Goal: Information Seeking & Learning: Learn about a topic

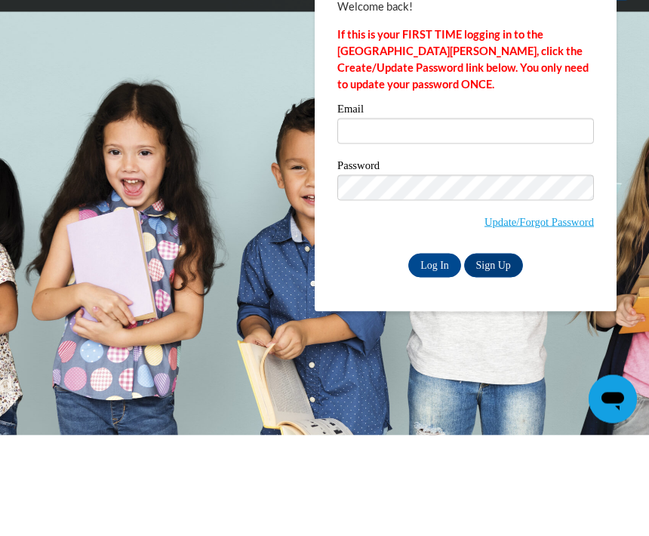
scroll to position [101, 0]
type input "[EMAIL_ADDRESS][DOMAIN_NAME]"
click at [435, 354] on input "Log In" at bounding box center [434, 366] width 53 height 24
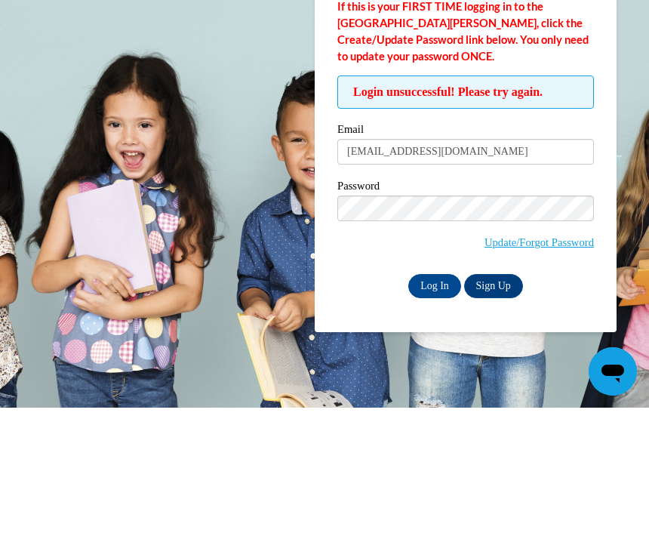
click at [372, 324] on span "Update/Forgot Password" at bounding box center [465, 355] width 257 height 63
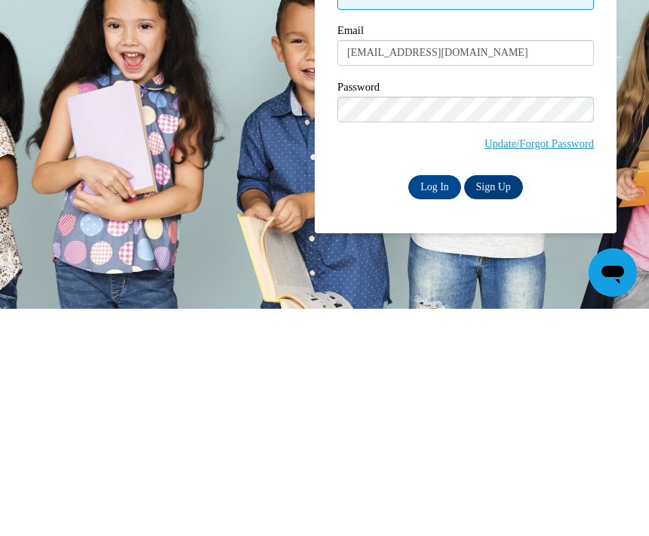
click at [436, 402] on input "Log In" at bounding box center [434, 414] width 53 height 24
click at [428, 423] on input "Log In" at bounding box center [434, 414] width 53 height 24
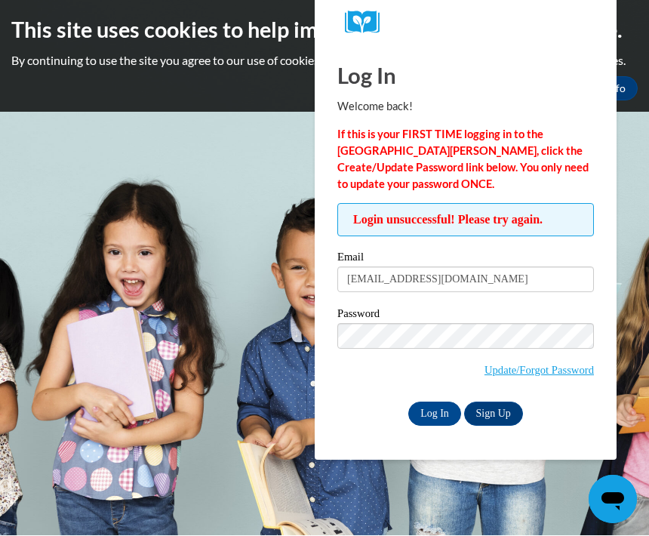
click at [244, 247] on body "This site uses cookies to help improve your learning experience. By continuing …" at bounding box center [324, 268] width 649 height 536
click at [413, 404] on input "Log In" at bounding box center [434, 414] width 53 height 24
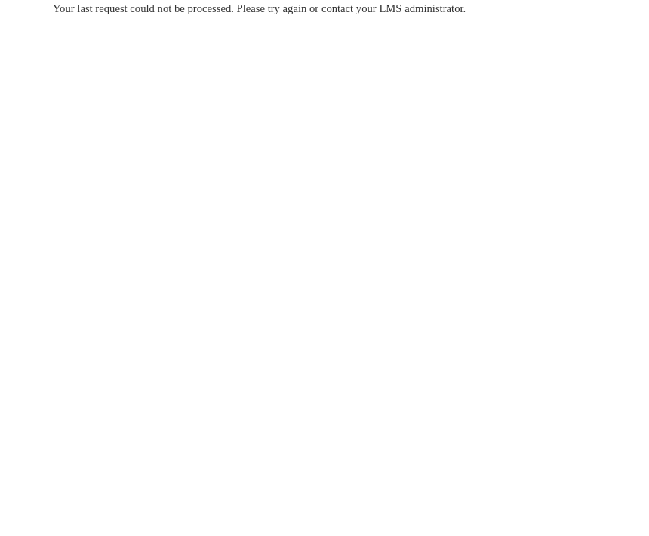
click at [269, 14] on span "Your last request could not be processed. Please try again or contact your LMS …" at bounding box center [259, 8] width 413 height 12
click at [180, 11] on span "Your last request could not be processed. Please try again or contact your LMS …" at bounding box center [259, 8] width 413 height 12
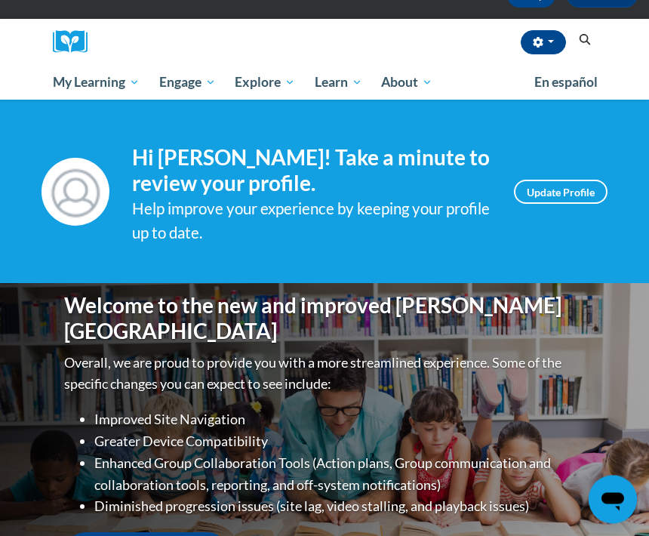
scroll to position [113, 0]
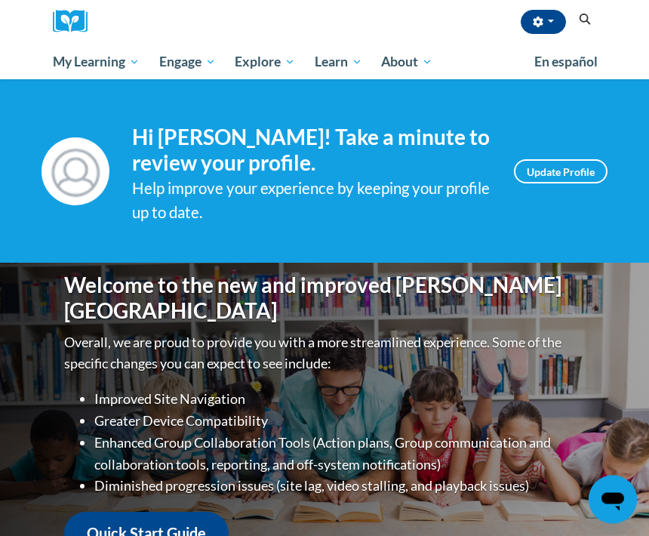
click at [551, 174] on link "Update Profile" at bounding box center [561, 172] width 94 height 24
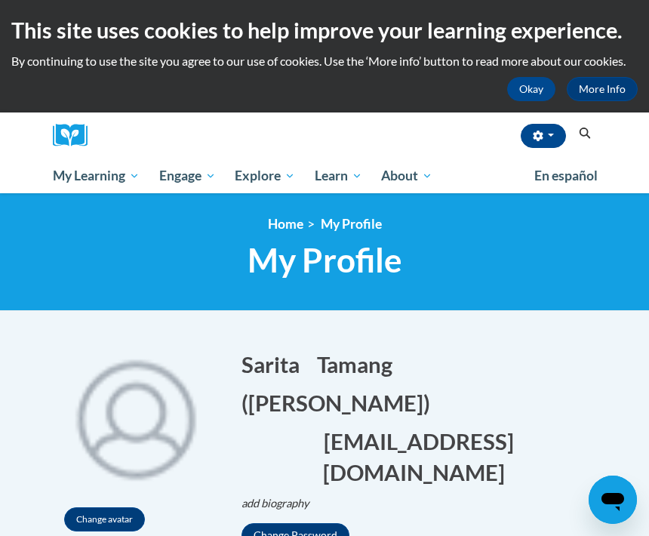
click at [0, 0] on span "My Course Progress" at bounding box center [0, 0] width 0 height 0
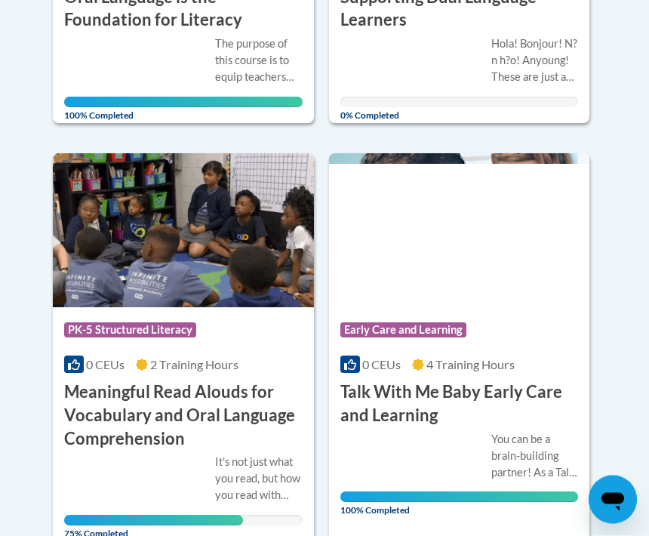
scroll to position [1077, 0]
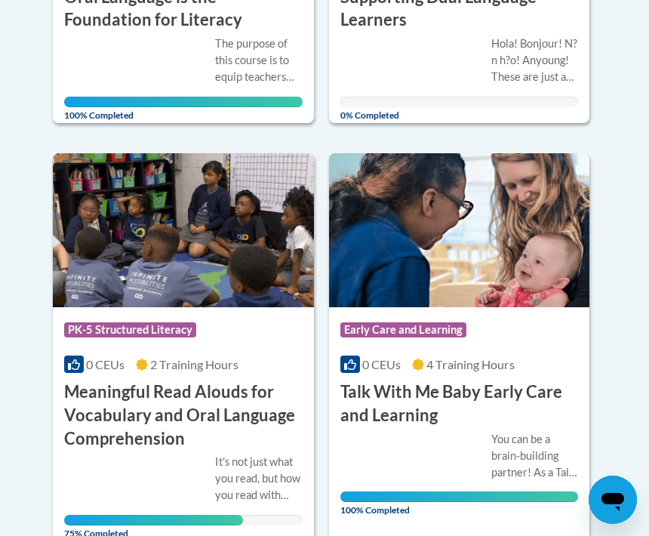
click at [184, 453] on div "It's not just what you read, but how you read with students that counts! Learn …" at bounding box center [183, 489] width 238 height 72
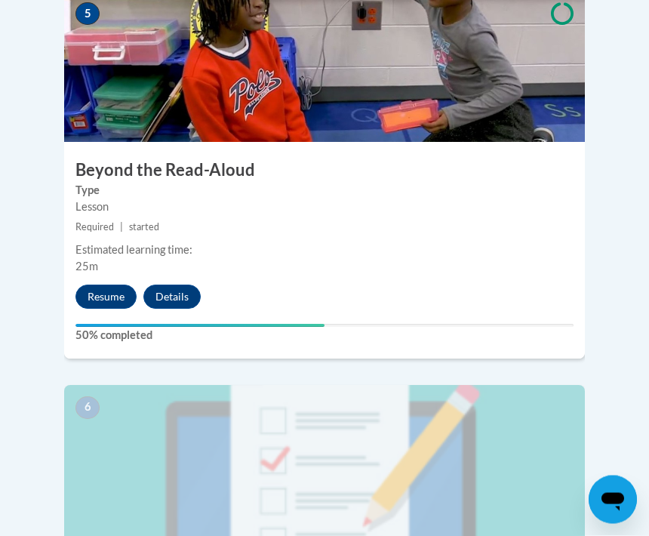
scroll to position [2207, 0]
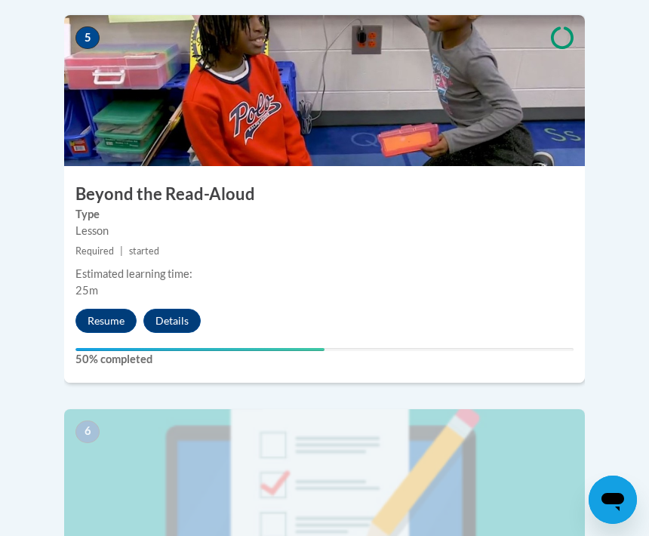
click at [134, 76] on img at bounding box center [324, 90] width 521 height 151
click at [120, 90] on img at bounding box center [324, 90] width 521 height 151
click at [91, 309] on button "Resume" at bounding box center [105, 321] width 61 height 24
